Goal: Browse casually

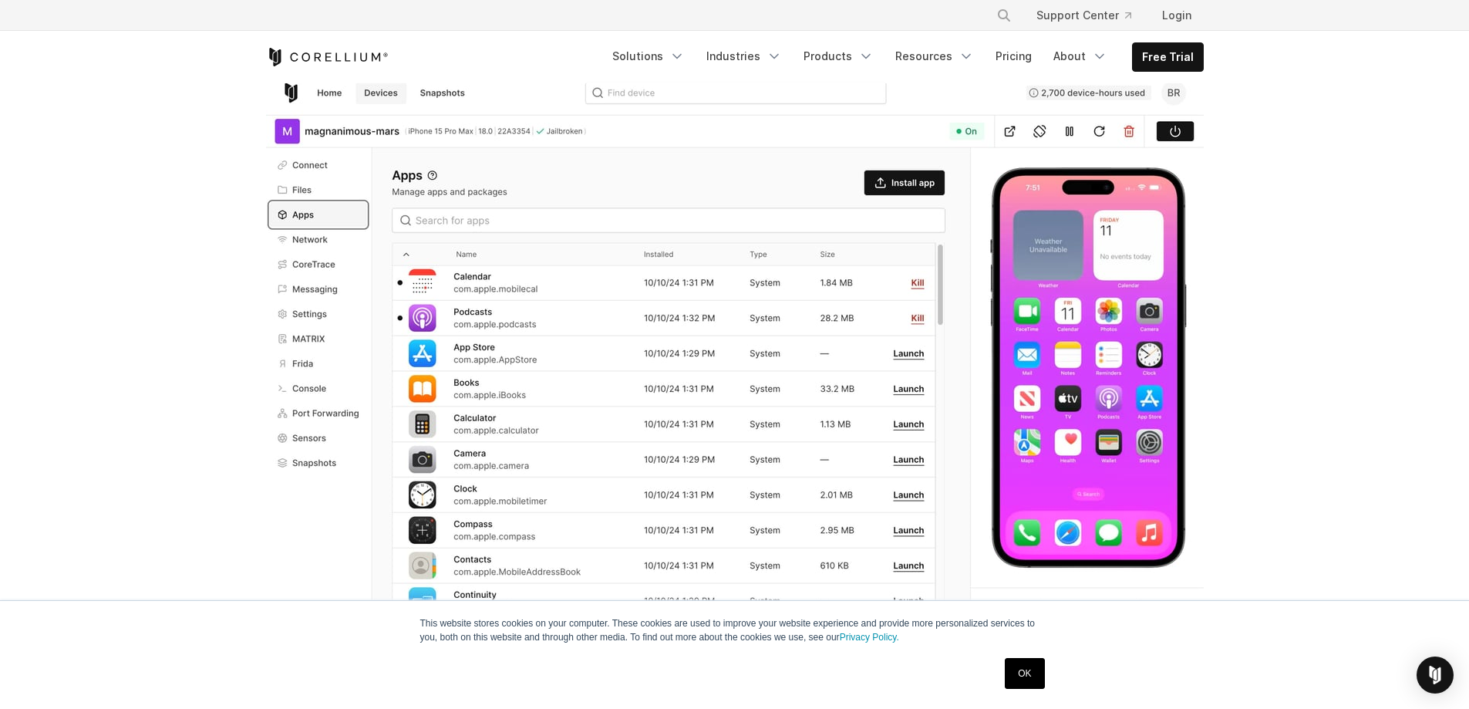
scroll to position [308, 0]
click at [697, 345] on img at bounding box center [735, 357] width 938 height 567
click at [905, 355] on img at bounding box center [735, 357] width 938 height 567
click at [907, 357] on img at bounding box center [735, 357] width 938 height 567
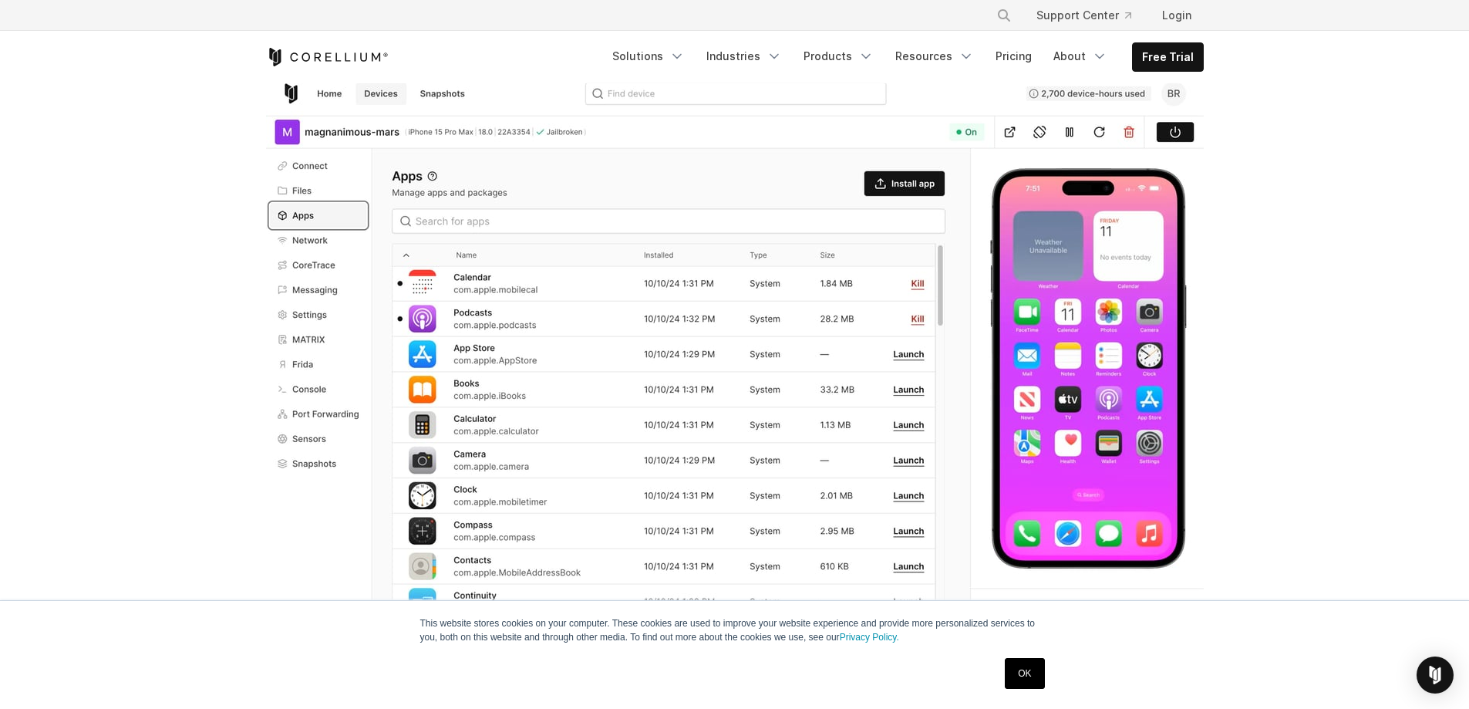
click at [907, 358] on img at bounding box center [735, 357] width 938 height 567
click at [874, 347] on img at bounding box center [735, 357] width 938 height 567
click at [722, 364] on img at bounding box center [735, 357] width 938 height 567
click at [611, 354] on img at bounding box center [735, 357] width 938 height 567
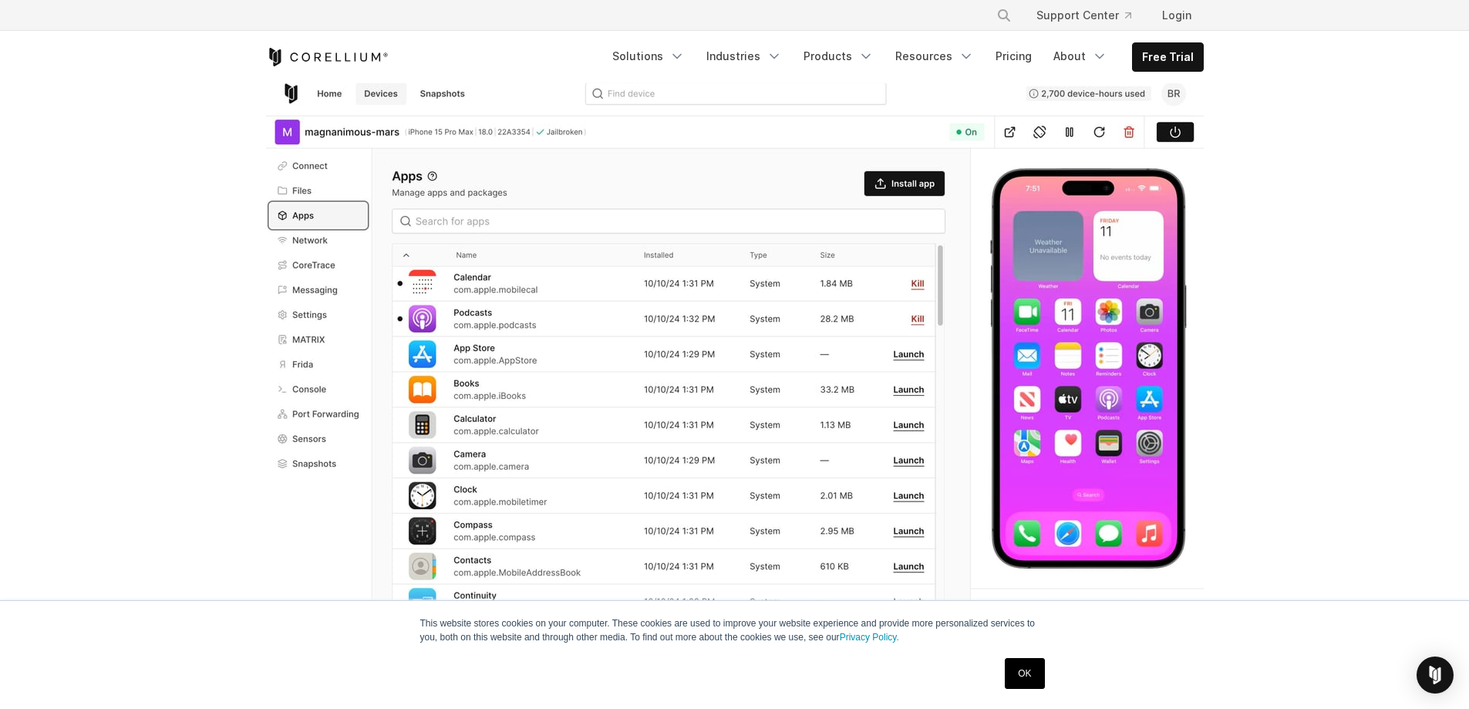
click at [611, 354] on img at bounding box center [735, 357] width 938 height 567
click at [901, 347] on img at bounding box center [735, 357] width 938 height 567
click at [902, 347] on img at bounding box center [735, 357] width 938 height 567
click at [914, 314] on img at bounding box center [735, 357] width 938 height 567
click at [919, 316] on img at bounding box center [735, 357] width 938 height 567
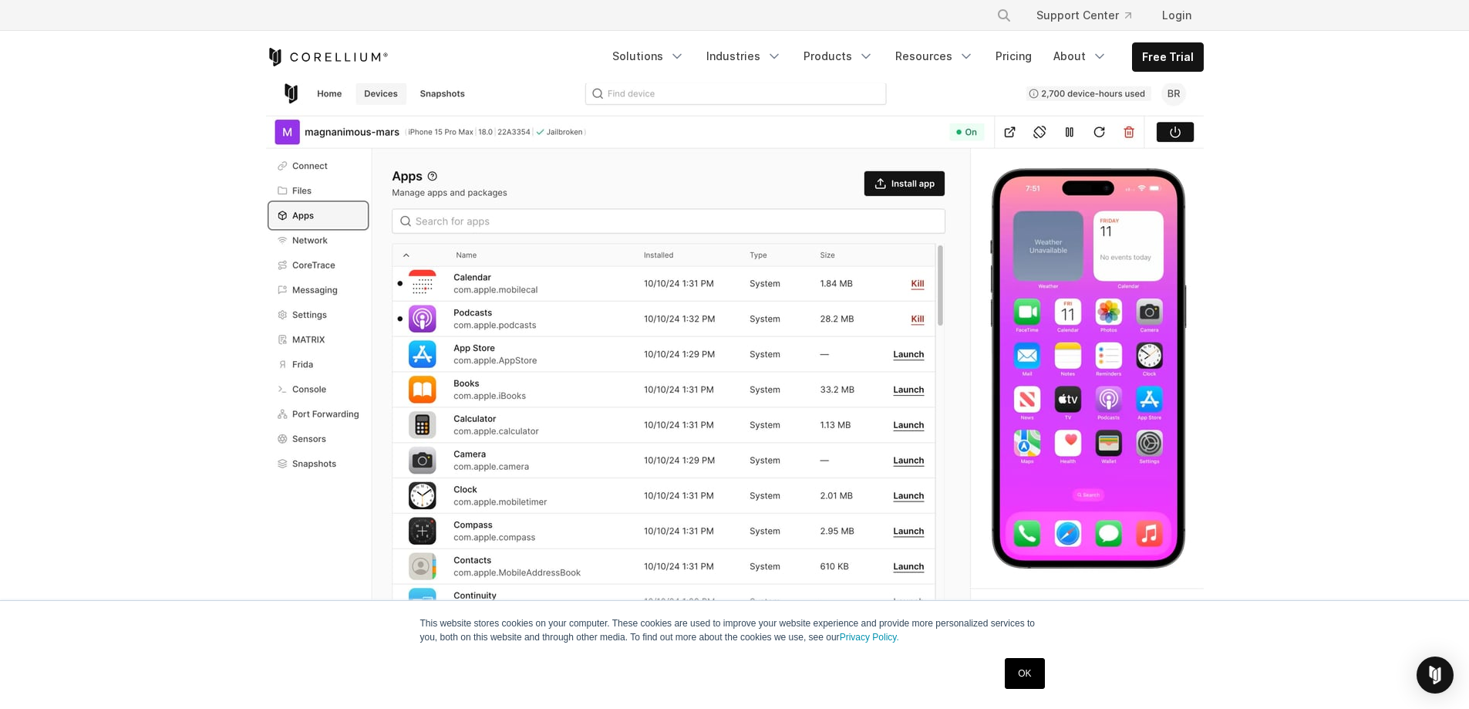
click at [919, 316] on img at bounding box center [735, 357] width 938 height 567
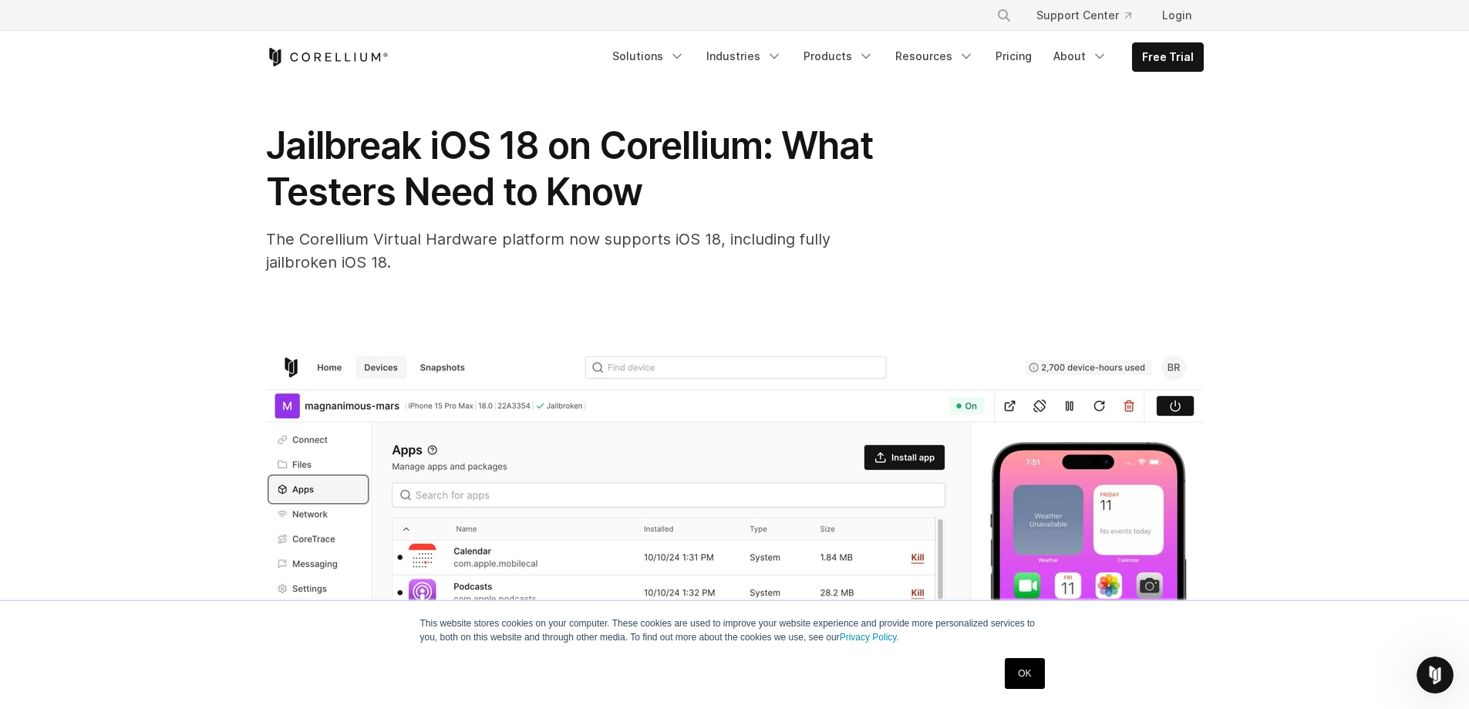
scroll to position [0, 0]
